Goal: Information Seeking & Learning: Learn about a topic

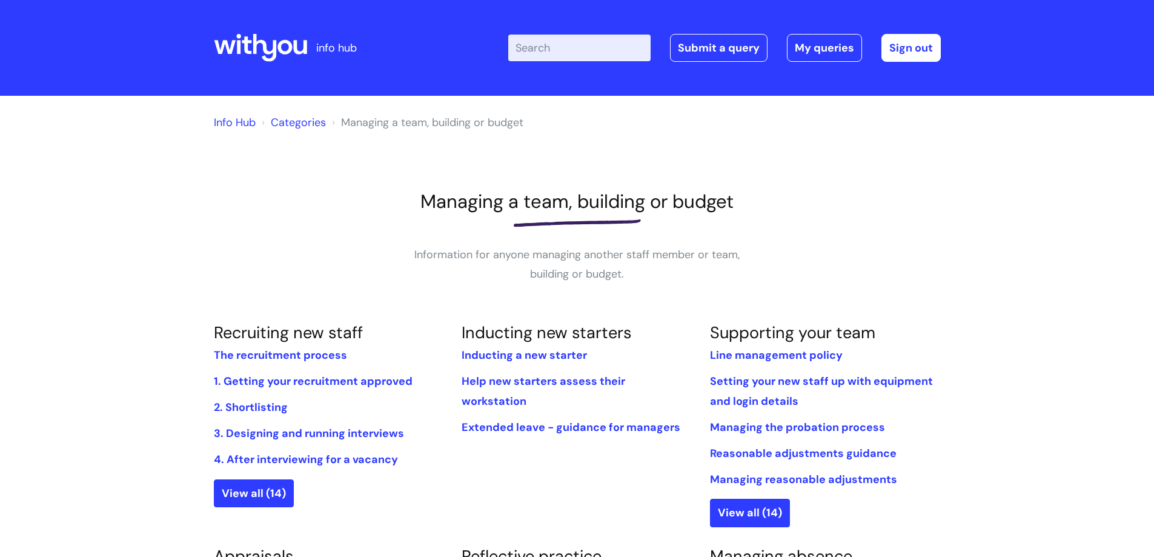
click at [316, 125] on link "Categories" at bounding box center [298, 122] width 55 height 15
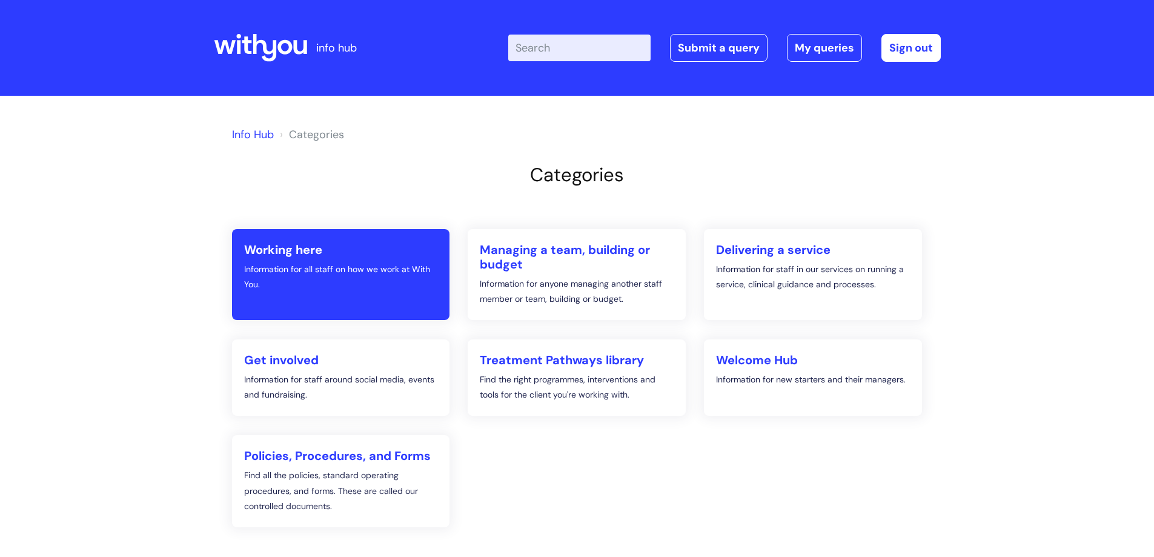
click at [313, 256] on h2 "Working here" at bounding box center [341, 249] width 194 height 15
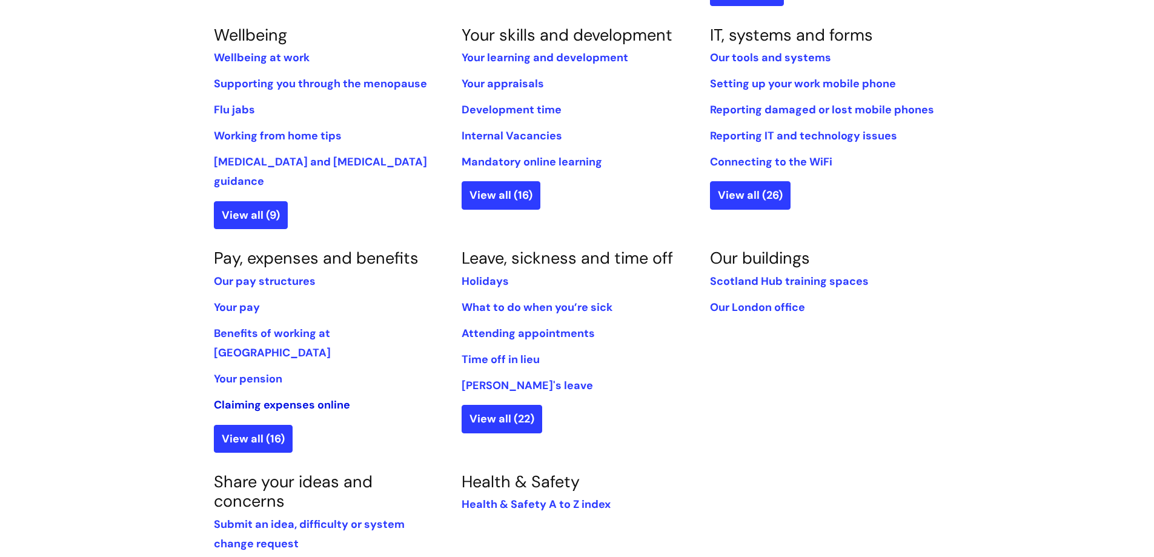
scroll to position [545, 0]
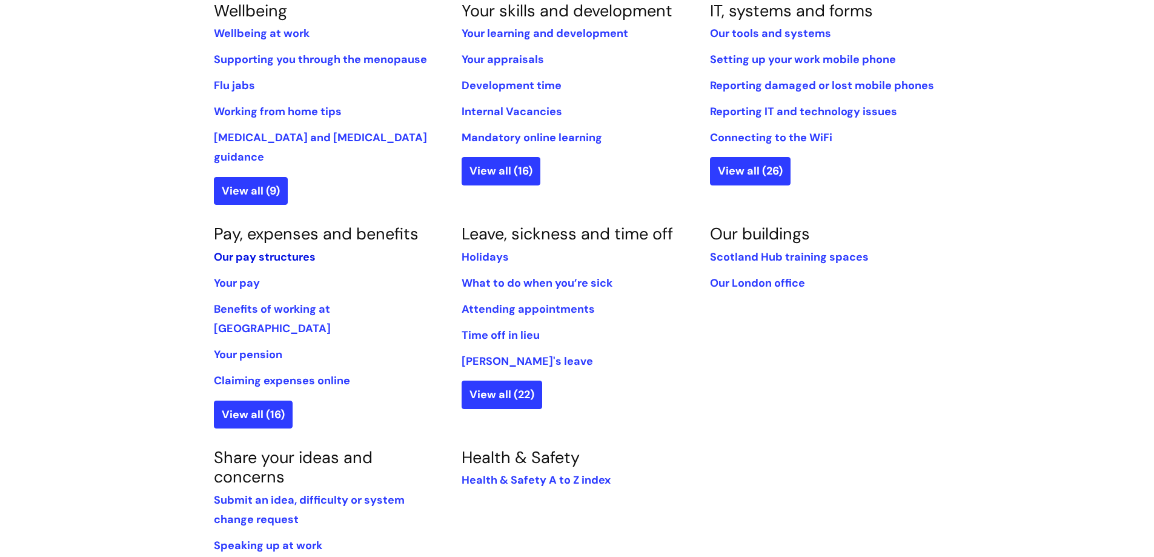
click at [280, 250] on link "Our pay structures" at bounding box center [265, 257] width 102 height 15
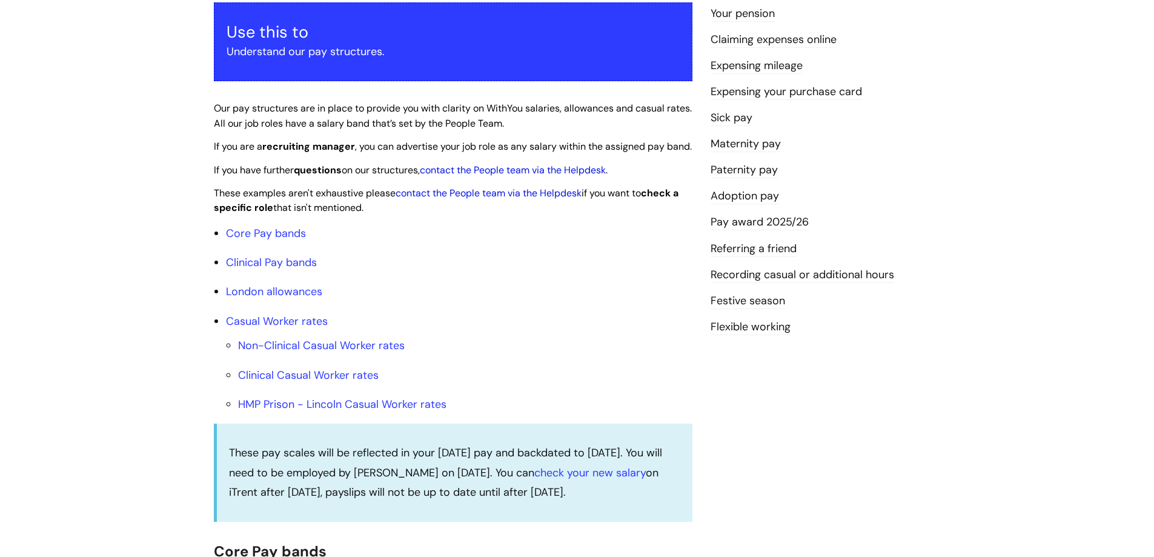
scroll to position [242, 0]
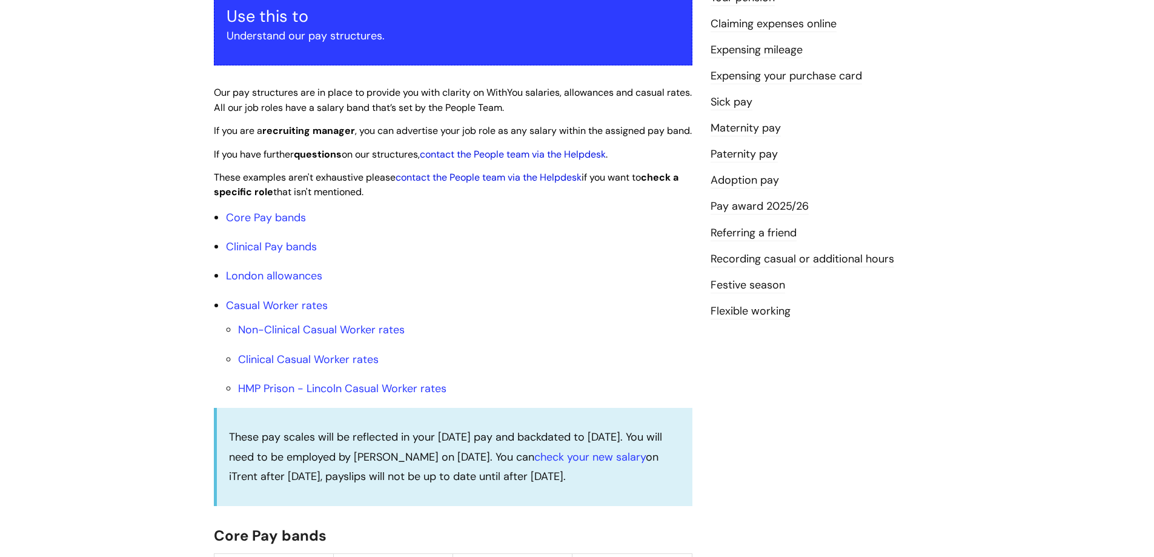
click at [788, 207] on link "Pay award 2025/26" at bounding box center [760, 207] width 98 height 16
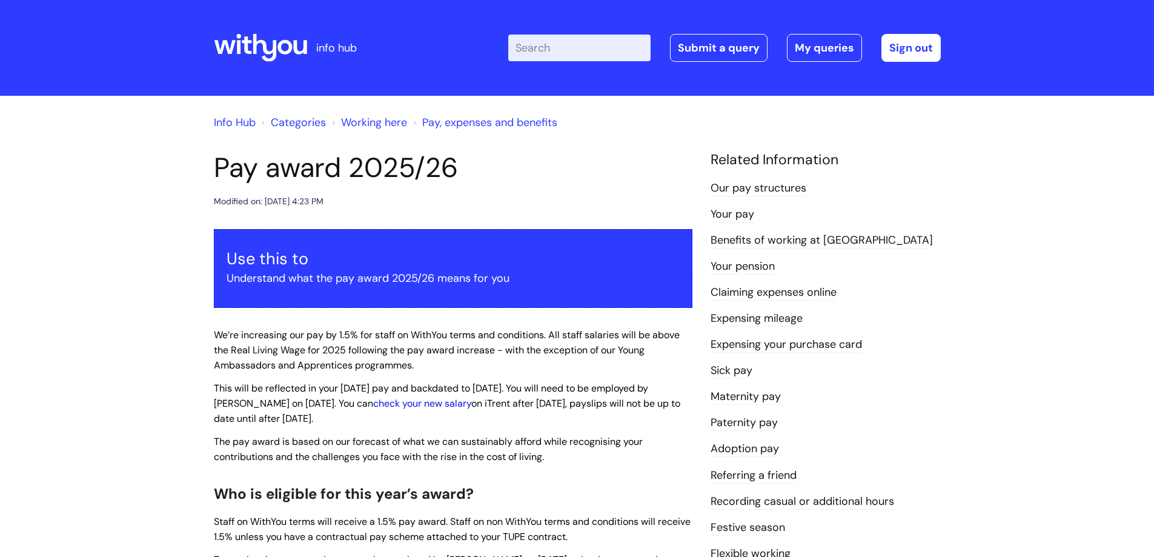
click at [424, 406] on link "check your new salary" at bounding box center [422, 403] width 98 height 13
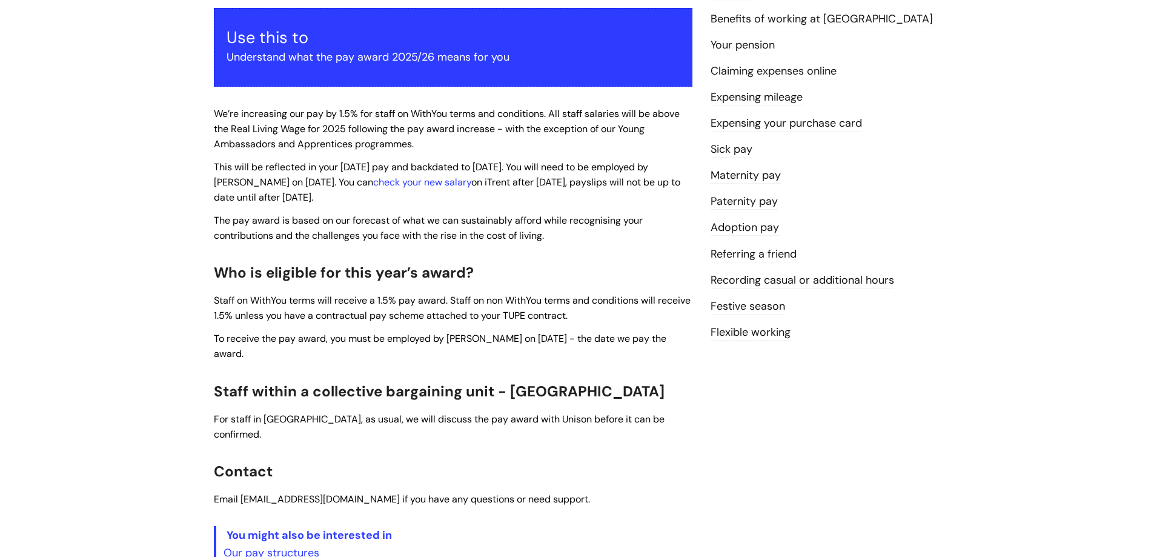
scroll to position [242, 0]
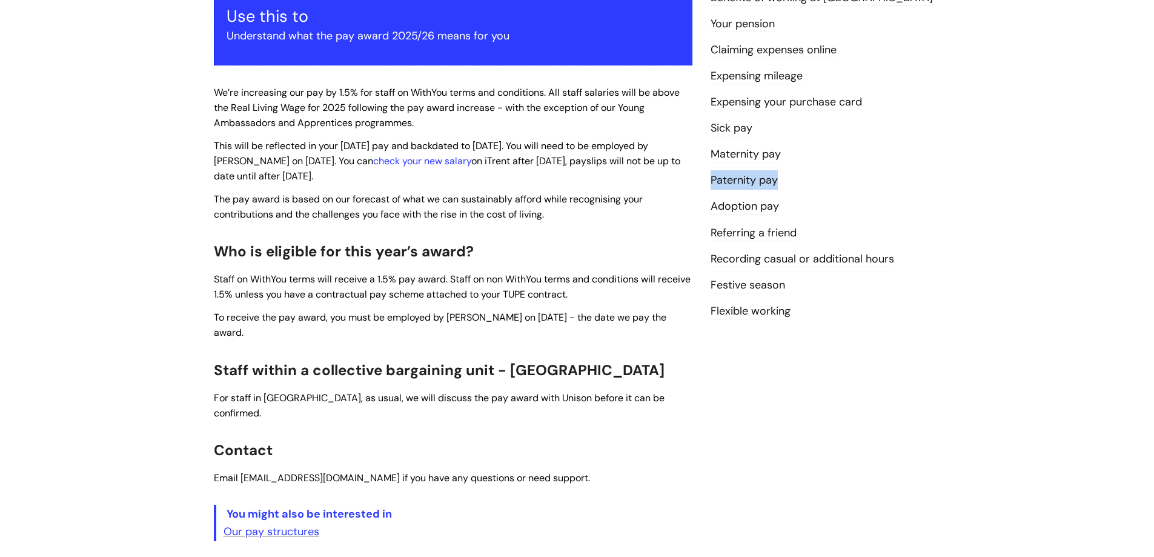
drag, startPoint x: 1143, startPoint y: 145, endPoint x: 1163, endPoint y: 170, distance: 31.9
click at [1104, 179] on div "Info Hub Categories Working here Pay, expenses and benefits Pay award 2025/26 M…" at bounding box center [577, 256] width 1154 height 807
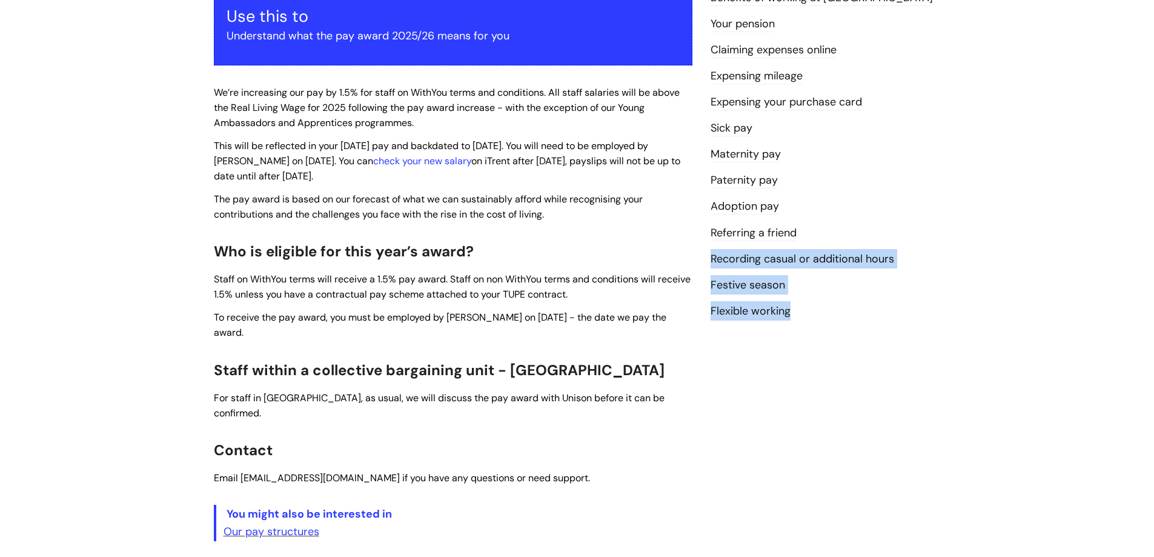
drag, startPoint x: 1115, startPoint y: 239, endPoint x: 822, endPoint y: 342, distance: 310.9
click at [827, 342] on div "Info Hub Categories Working here Pay, expenses and benefits Pay award 2025/26 M…" at bounding box center [577, 256] width 1154 height 807
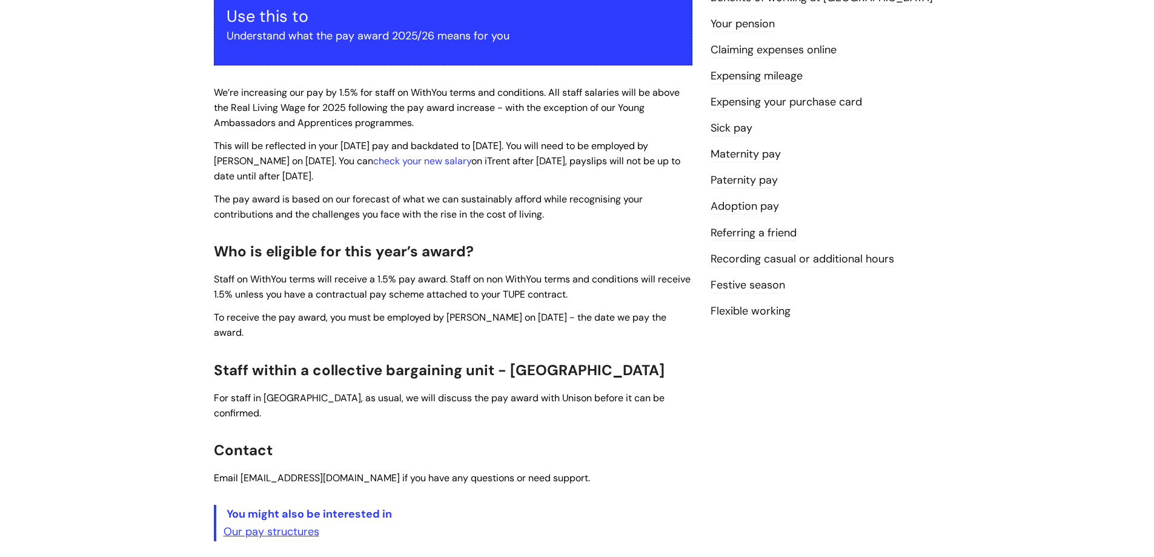
click at [549, 367] on div "Use this to Understand what the pay award 2025/26 means for you We’re increasin…" at bounding box center [453, 264] width 479 height 555
